Goal: Task Accomplishment & Management: Use online tool/utility

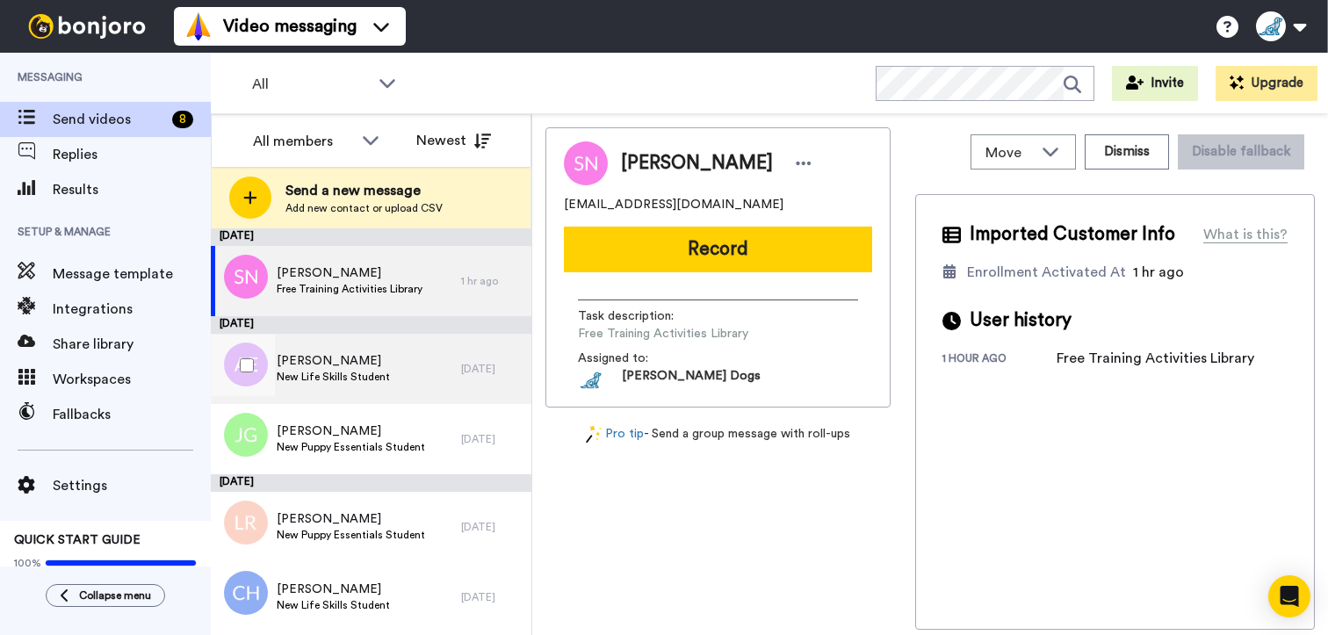
click at [357, 370] on span "New Life Skills Student" at bounding box center [333, 377] width 113 height 14
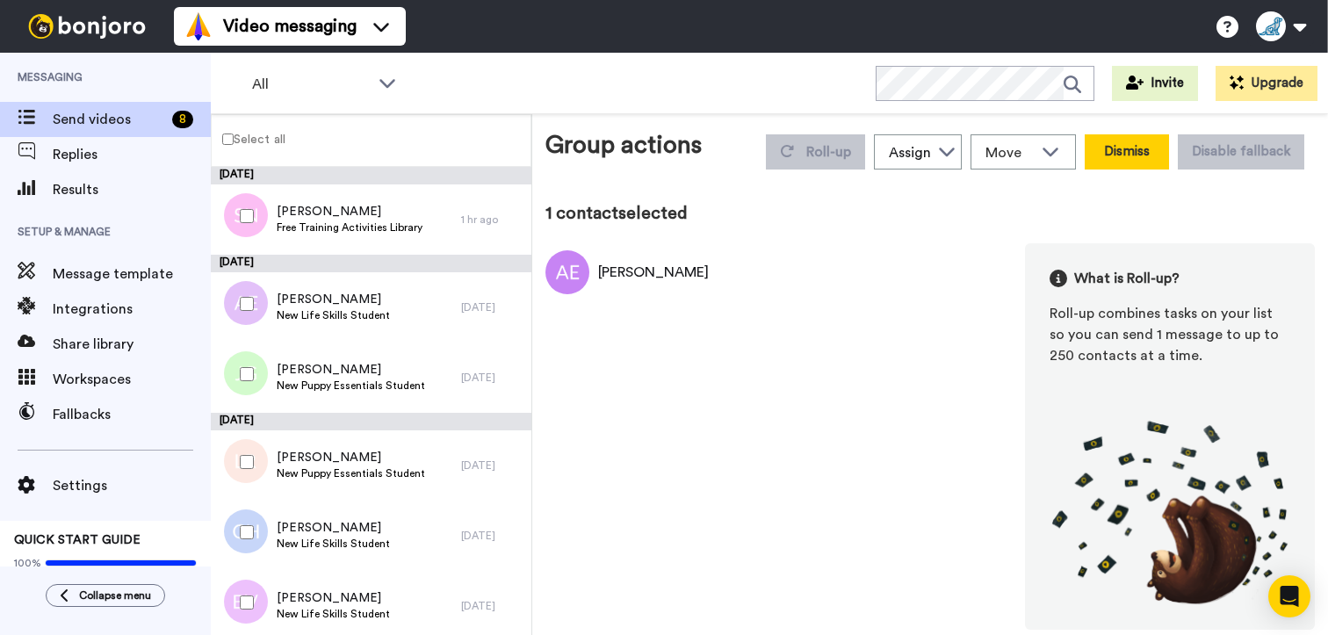
click at [1149, 148] on button "Dismiss" at bounding box center [1127, 151] width 84 height 35
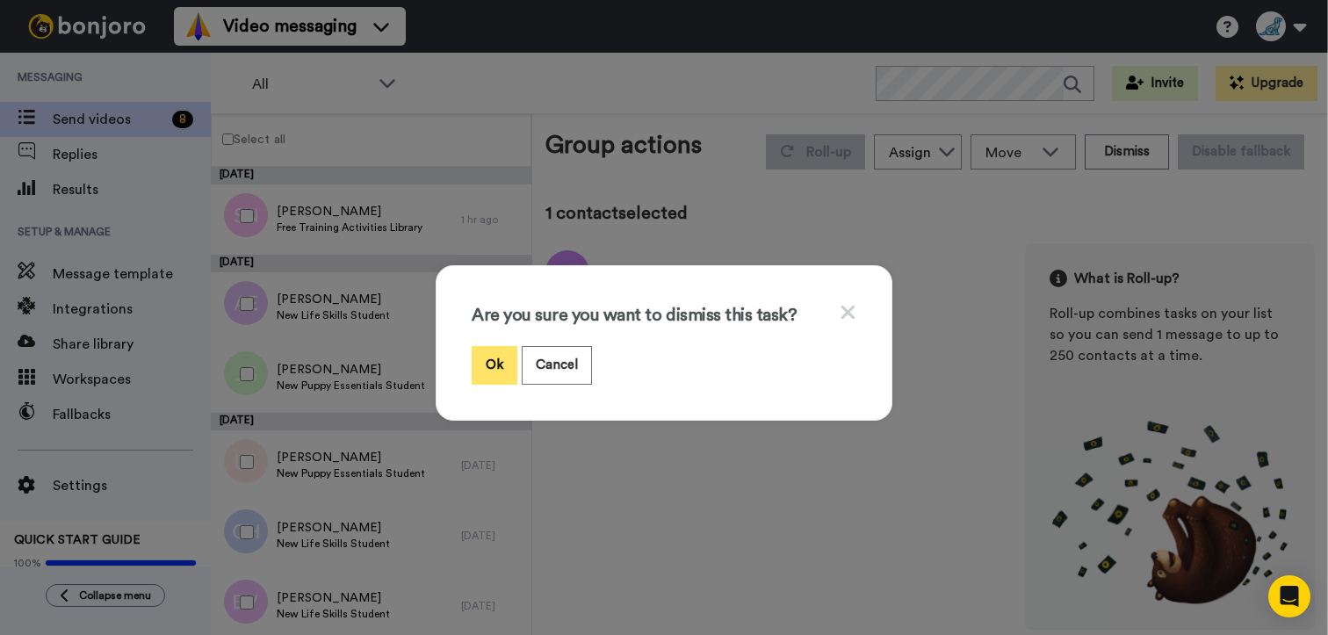
click at [483, 362] on button "Ok" at bounding box center [495, 365] width 46 height 38
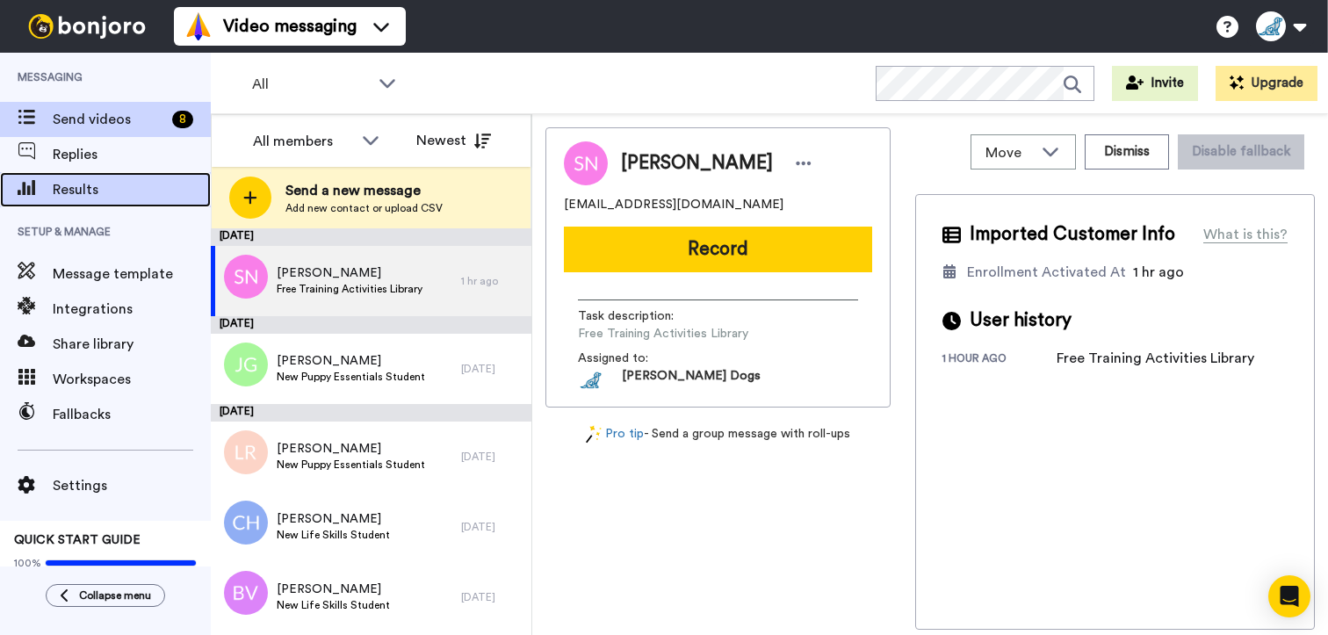
click at [77, 176] on div "Results" at bounding box center [105, 189] width 211 height 35
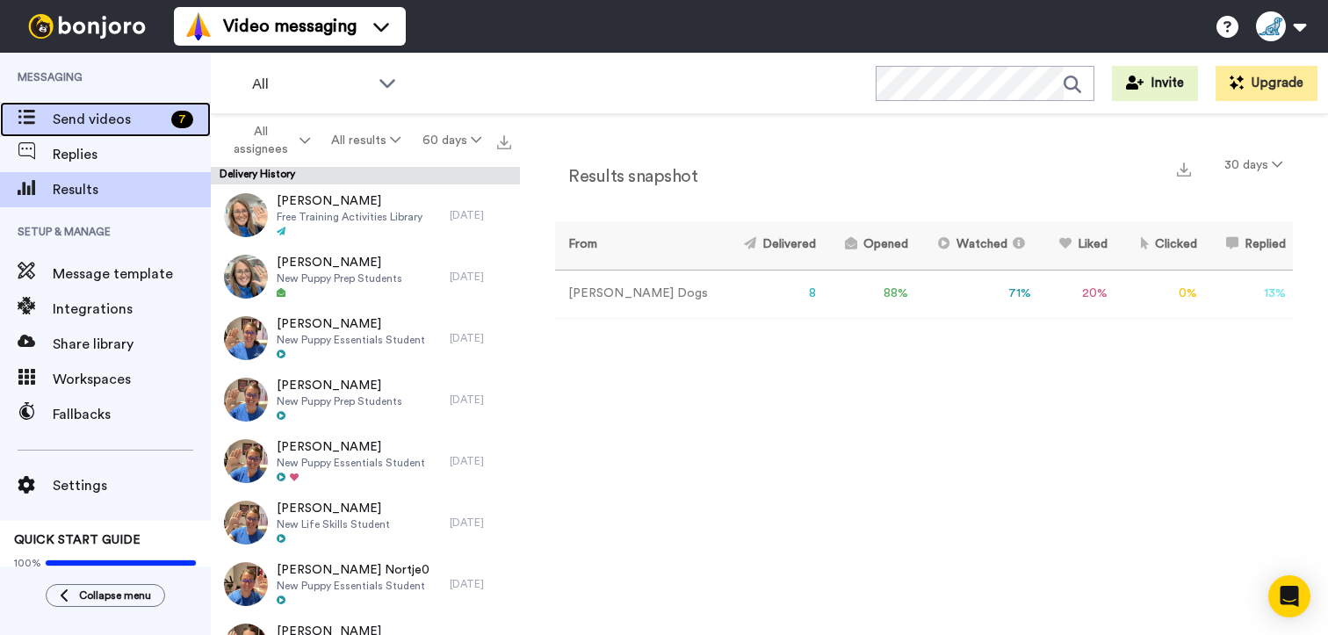
click at [101, 123] on span "Send videos" at bounding box center [109, 119] width 112 height 21
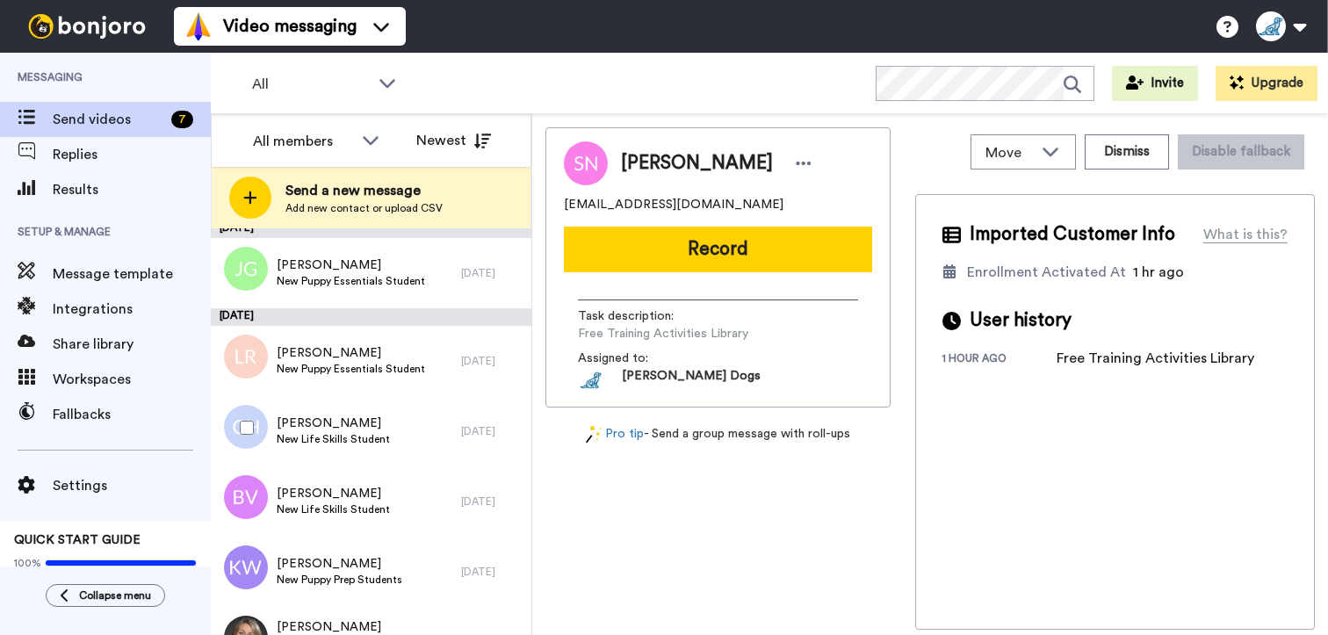
scroll to position [137, 0]
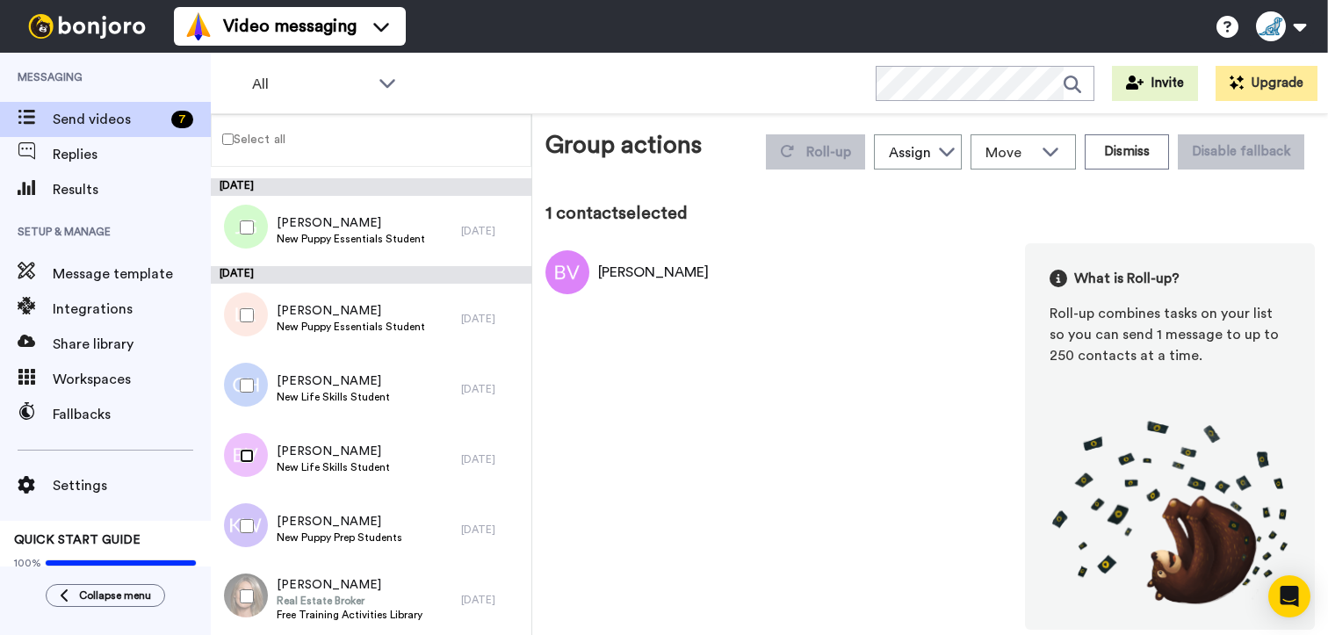
scroll to position [76, 0]
click at [1135, 155] on button "Dismiss" at bounding box center [1127, 151] width 84 height 35
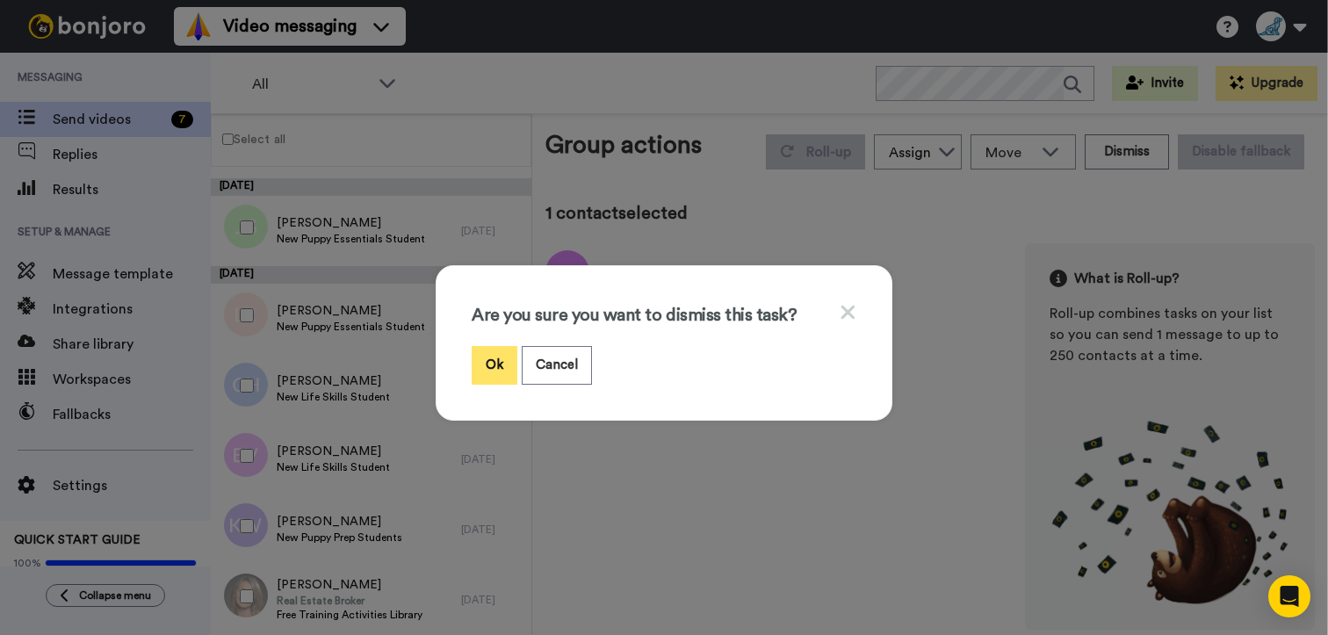
click at [482, 365] on button "Ok" at bounding box center [495, 365] width 46 height 38
